Goal: Information Seeking & Learning: Learn about a topic

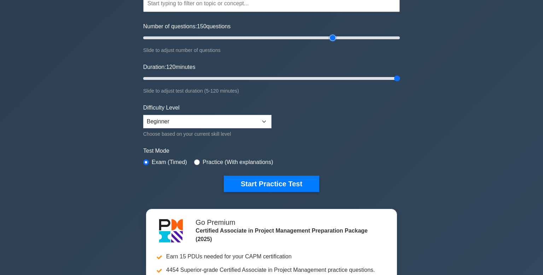
type input "10"
click at [150, 38] on input "Number of questions: 150 questions" at bounding box center [271, 38] width 257 height 8
click at [154, 79] on input "Duration: 120 minutes" at bounding box center [271, 78] width 257 height 8
type input "15"
click at [154, 39] on input "Number of questions: 10 questions" at bounding box center [271, 38] width 257 height 8
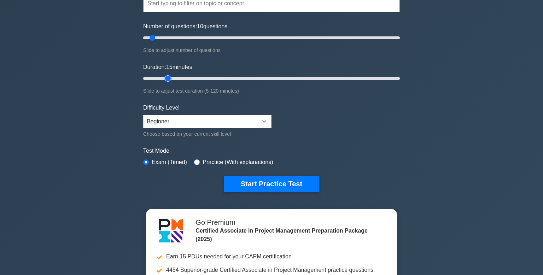
type input "15"
click at [90, 54] on div "Certified Associate in Project Management Customize Your Next Practice Test Top…" at bounding box center [271, 163] width 543 height 431
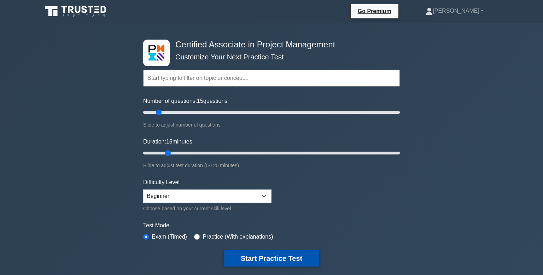
click at [263, 255] on button "Start Practice Test" at bounding box center [271, 258] width 95 height 16
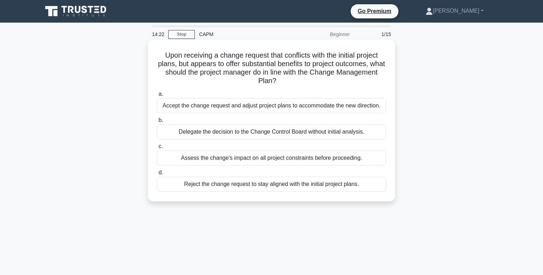
click at [340, 158] on div "Assess the change's impact on all project constraints before proceeding." at bounding box center [271, 158] width 229 height 15
click at [157, 149] on input "c. Assess the change's impact on all project constraints before proceeding." at bounding box center [157, 146] width 0 height 5
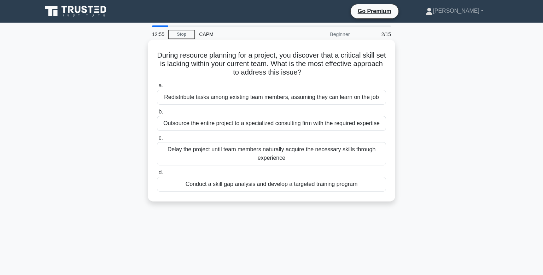
click at [317, 185] on div "Conduct a skill gap analysis and develop a targeted training program" at bounding box center [271, 184] width 229 height 15
click at [157, 175] on input "d. Conduct a skill gap analysis and develop a targeted training program" at bounding box center [157, 172] width 0 height 5
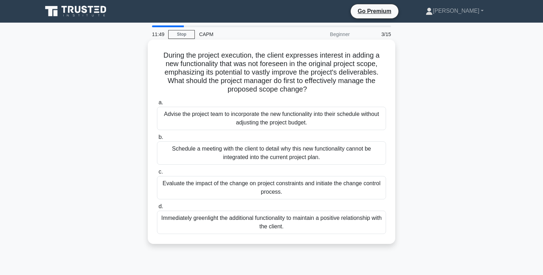
click at [338, 157] on div "Schedule a meeting with the client to detail why this new functionality cannot …" at bounding box center [271, 152] width 229 height 23
click at [157, 140] on input "b. Schedule a meeting with the client to detail why this new functionality cann…" at bounding box center [157, 137] width 0 height 5
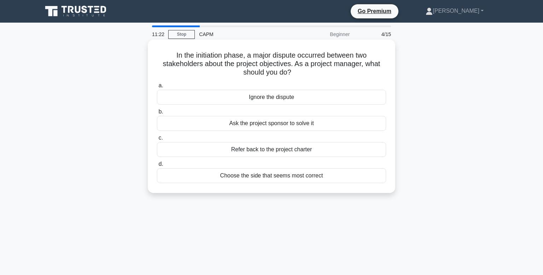
click at [343, 150] on div "Refer back to the project charter" at bounding box center [271, 149] width 229 height 15
click at [157, 140] on input "c. Refer back to the project charter" at bounding box center [157, 138] width 0 height 5
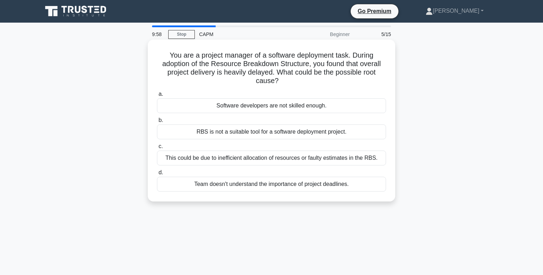
click at [321, 159] on div "This could be due to inefficient allocation of resources or faulty estimates in…" at bounding box center [271, 158] width 229 height 15
click at [157, 149] on input "c. This could be due to inefficient allocation of resources or faulty estimates…" at bounding box center [157, 146] width 0 height 5
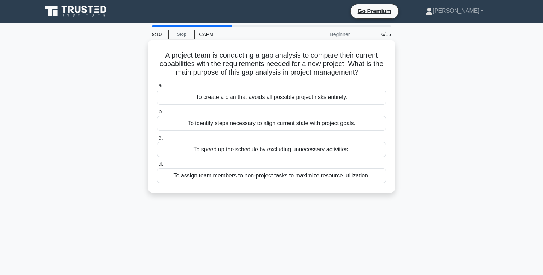
click at [365, 98] on div "To create a plan that avoids all possible project risks entirely." at bounding box center [271, 97] width 229 height 15
click at [157, 88] on input "a. To create a plan that avoids all possible project risks entirely." at bounding box center [157, 85] width 0 height 5
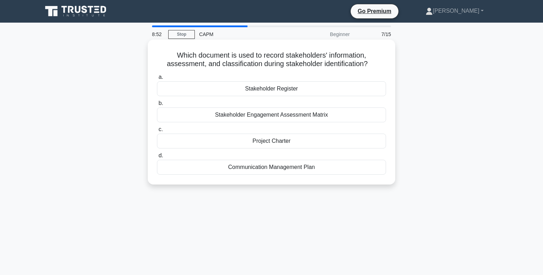
click at [169, 138] on div "Project Charter" at bounding box center [271, 141] width 229 height 15
click at [157, 132] on input "c. Project Charter" at bounding box center [157, 129] width 0 height 5
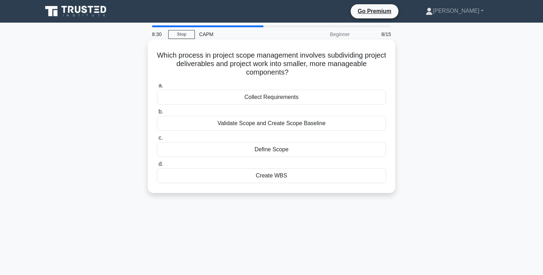
click at [184, 129] on div "Validate Scope and Create Scope Baseline" at bounding box center [271, 123] width 229 height 15
click at [157, 114] on input "b. Validate Scope and Create Scope Baseline" at bounding box center [157, 112] width 0 height 5
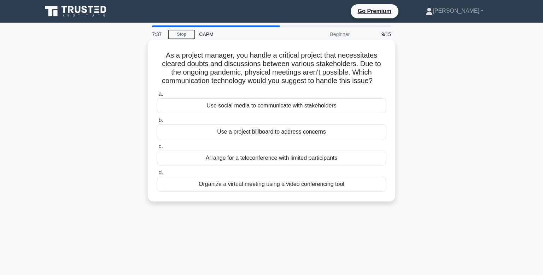
click at [203, 132] on div "Use a project billboard to address concerns" at bounding box center [271, 131] width 229 height 15
click at [157, 123] on input "b. Use a project billboard to address concerns" at bounding box center [157, 120] width 0 height 5
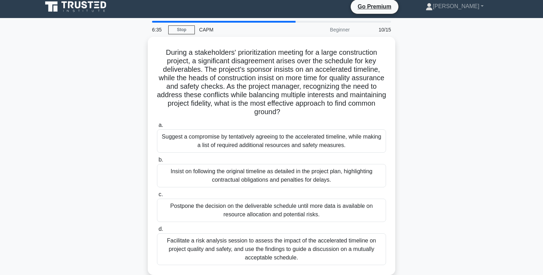
scroll to position [4, 0]
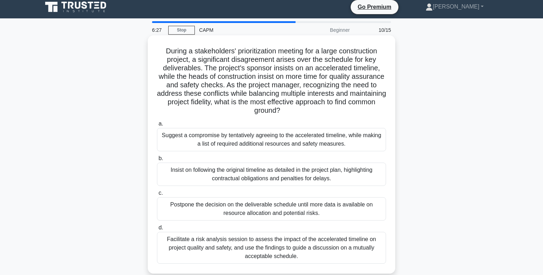
click at [174, 241] on div "Facilitate a risk analysis session to assess the impact of the accelerated time…" at bounding box center [271, 248] width 229 height 32
click at [157, 230] on input "d. Facilitate a risk analysis session to assess the impact of the accelerated t…" at bounding box center [157, 228] width 0 height 5
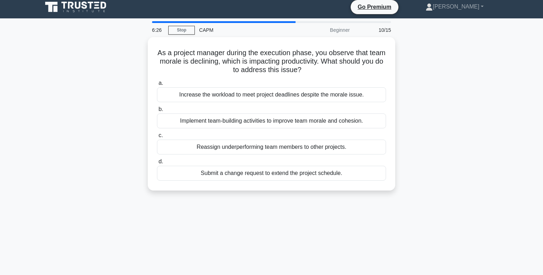
scroll to position [0, 0]
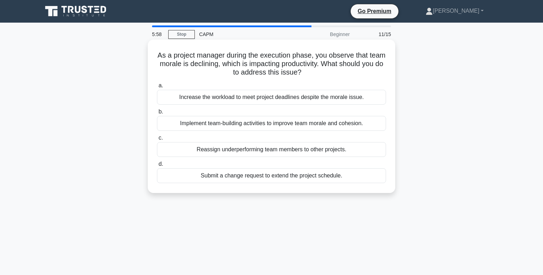
click at [173, 124] on div "Implement team-building activities to improve team morale and cohesion." at bounding box center [271, 123] width 229 height 15
click at [157, 114] on input "b. Implement team-building activities to improve team morale and cohesion." at bounding box center [157, 112] width 0 height 5
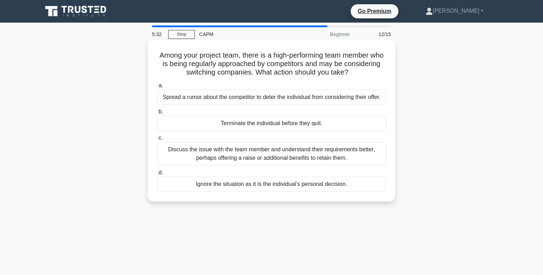
click at [177, 158] on div "Discuss the issue with the team member and understand their requirements better…" at bounding box center [271, 153] width 229 height 23
click at [157, 140] on input "c. Discuss the issue with the team member and understand their requirements bet…" at bounding box center [157, 138] width 0 height 5
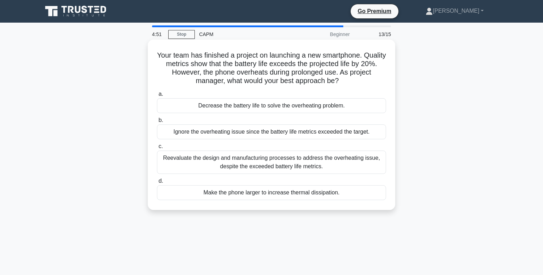
click at [173, 166] on div "Reevaluate the design and manufacturing processes to address the overheating is…" at bounding box center [271, 162] width 229 height 23
click at [157, 149] on input "c. Reevaluate the design and manufacturing processes to address the overheating…" at bounding box center [157, 146] width 0 height 5
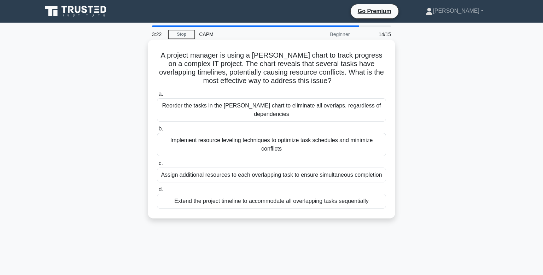
click at [167, 194] on div "Extend the project timeline to accommodate all overlapping tasks sequentially" at bounding box center [271, 201] width 229 height 15
click at [157, 192] on input "d. Extend the project timeline to accommodate all overlapping tasks sequentially" at bounding box center [157, 189] width 0 height 5
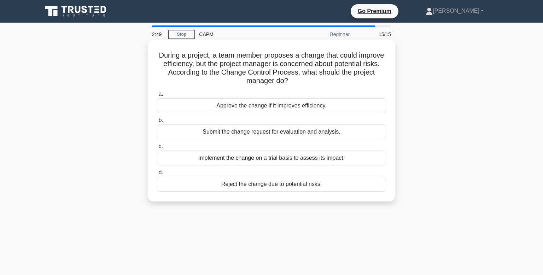
click at [168, 133] on div "Submit the change request for evaluation and analysis." at bounding box center [271, 131] width 229 height 15
click at [157, 123] on input "b. Submit the change request for evaluation and analysis." at bounding box center [157, 120] width 0 height 5
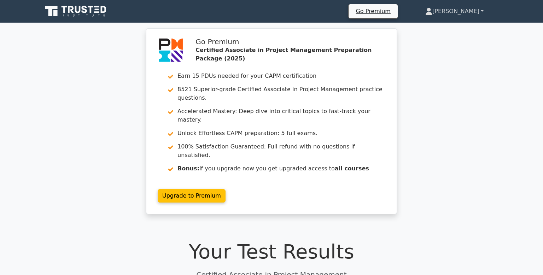
click at [457, 8] on link "[PERSON_NAME]" at bounding box center [454, 11] width 92 height 14
click at [439, 24] on link "Profile" at bounding box center [437, 27] width 56 height 11
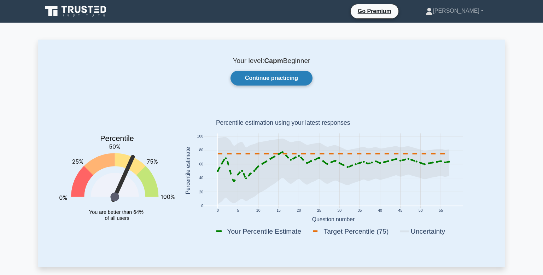
click at [284, 84] on link "Continue practicing" at bounding box center [272, 78] width 82 height 15
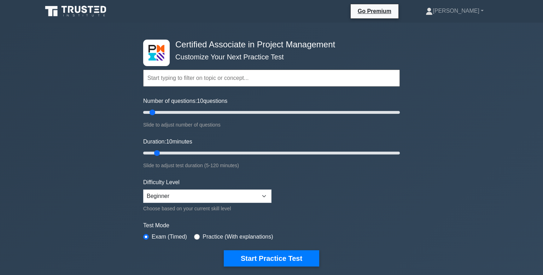
click at [262, 74] on input "text" at bounding box center [271, 78] width 257 height 17
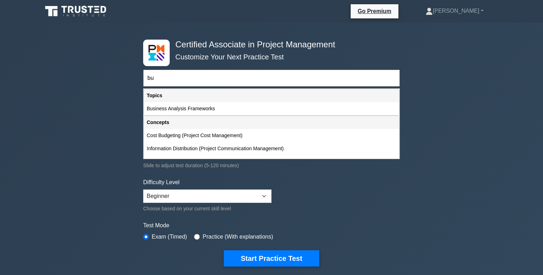
type input "b"
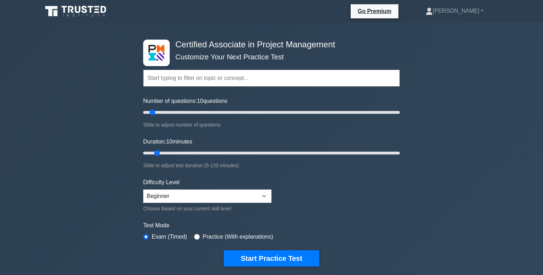
click at [178, 75] on input "text" at bounding box center [271, 78] width 257 height 17
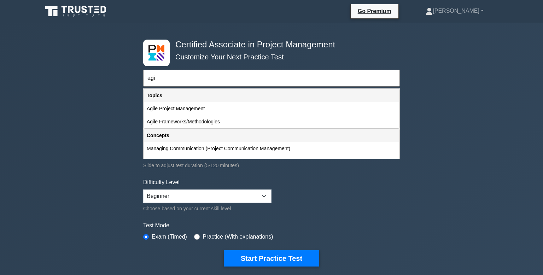
type input "agi"
click at [65, 195] on div "Certified Associate in Project Management Customize Your Next Practice Test agi…" at bounding box center [271, 238] width 543 height 431
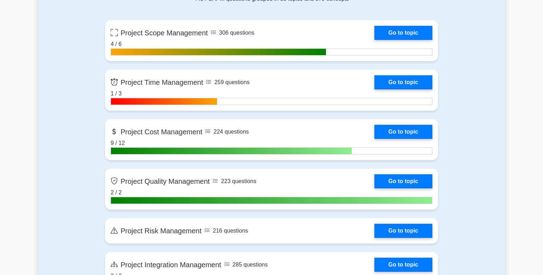
scroll to position [509, 0]
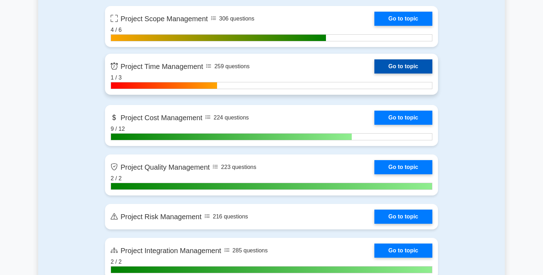
click at [375, 64] on link "Go to topic" at bounding box center [404, 66] width 58 height 14
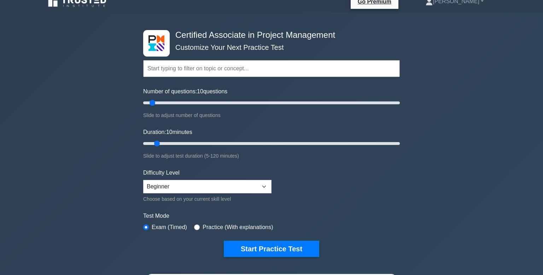
scroll to position [0, 0]
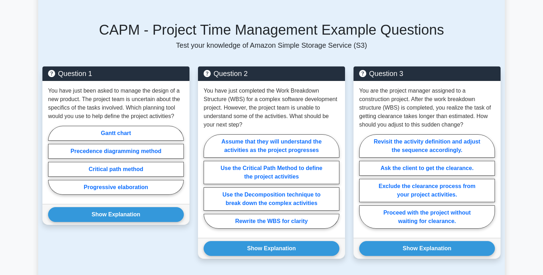
scroll to position [453, 0]
